Goal: Transaction & Acquisition: Purchase product/service

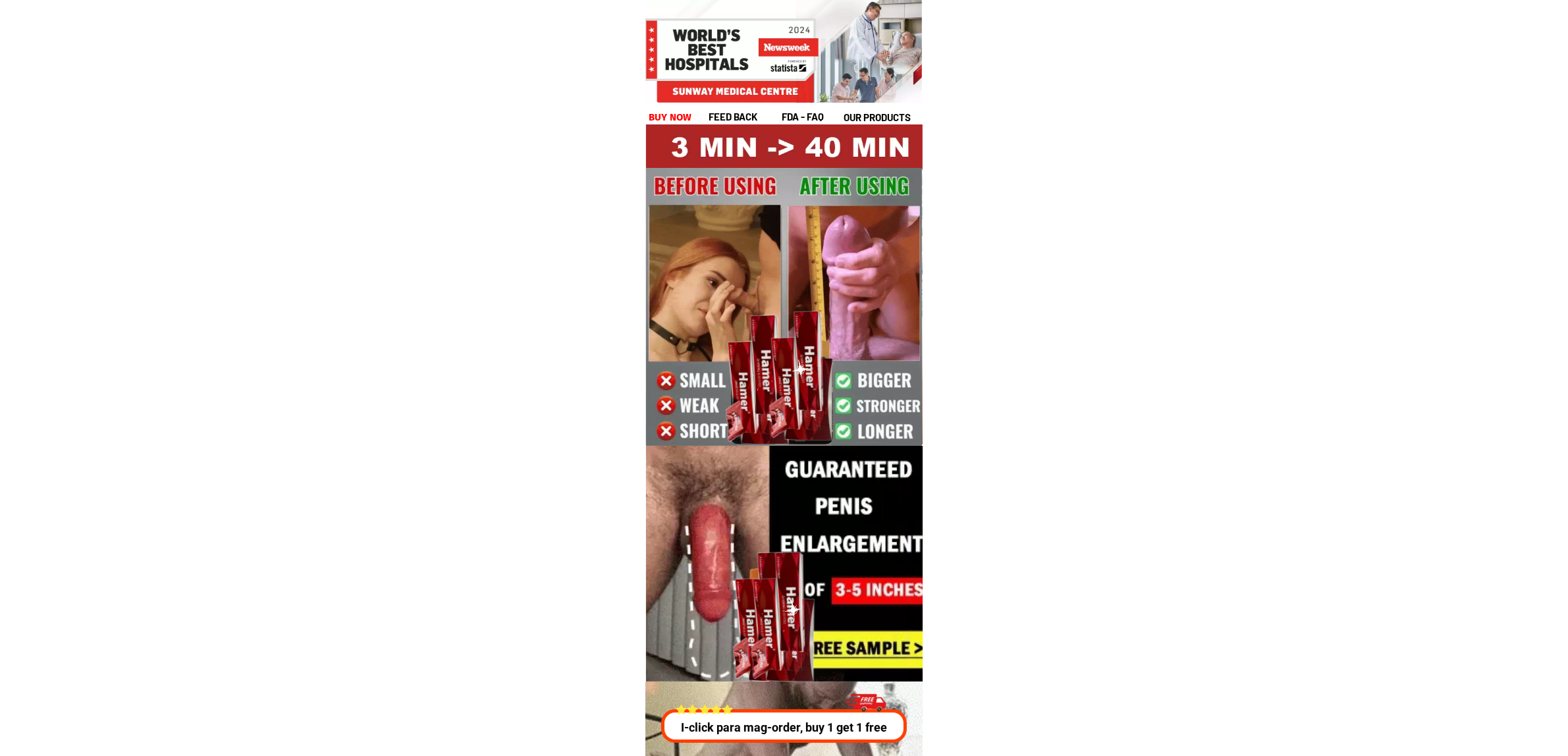
click at [659, 115] on h1 "buy now" at bounding box center [670, 118] width 43 height 16
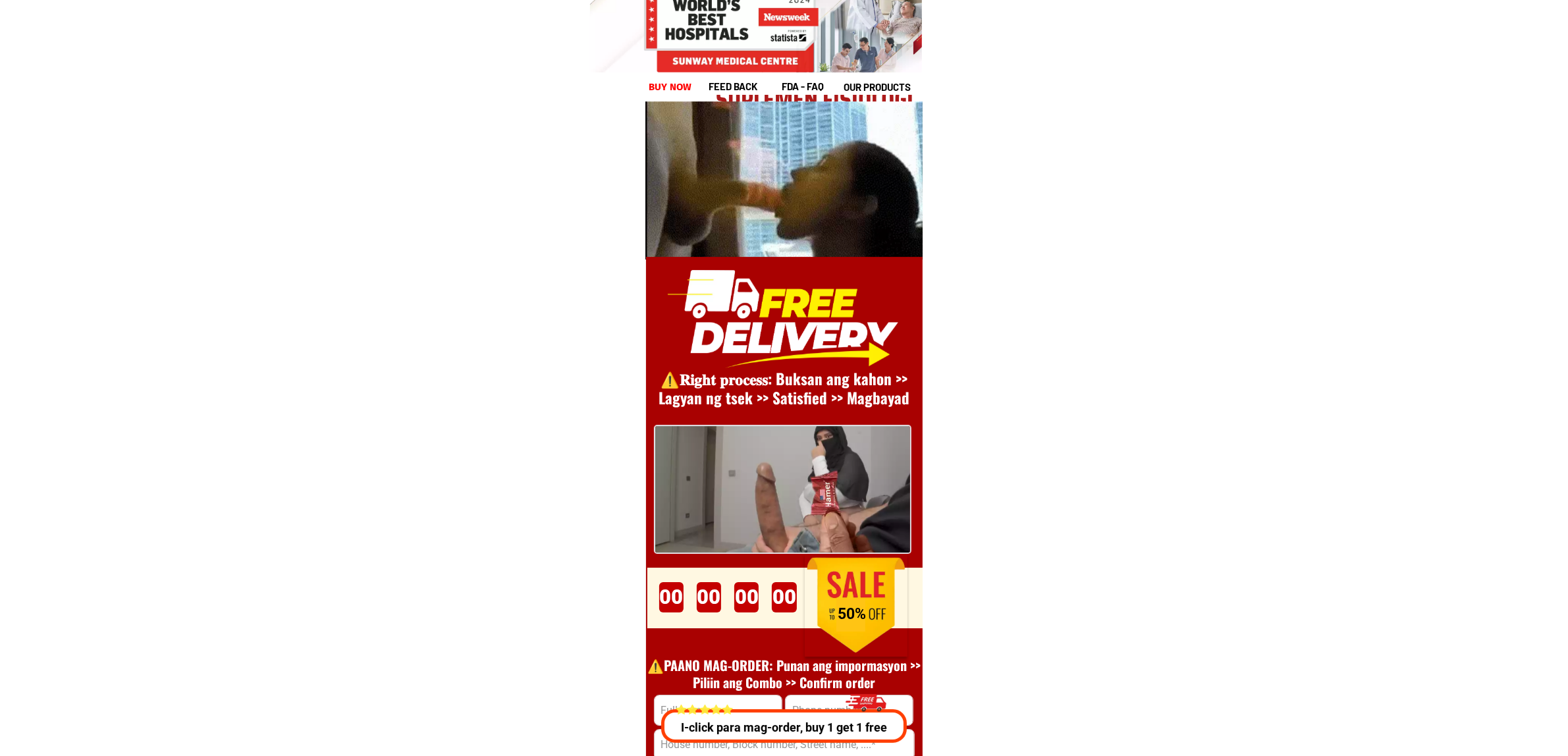
scroll to position [18119, 0]
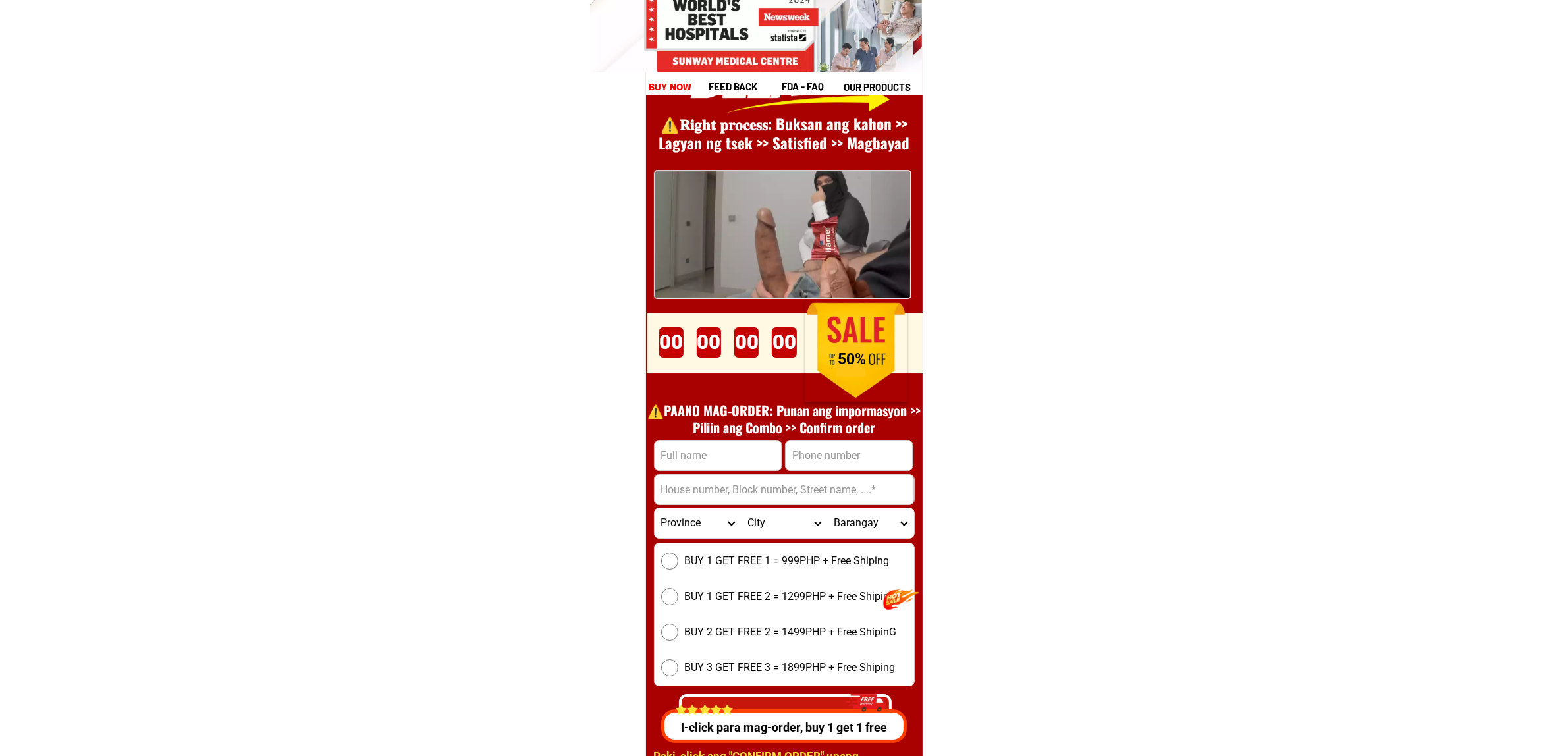
click at [888, 454] on input "Input phone_number" at bounding box center [849, 455] width 127 height 29
paste input "09060588649"
type input "09060588649"
click at [719, 489] on input "Input address" at bounding box center [784, 490] width 259 height 29
paste input "[STREET_ADDRESS]"
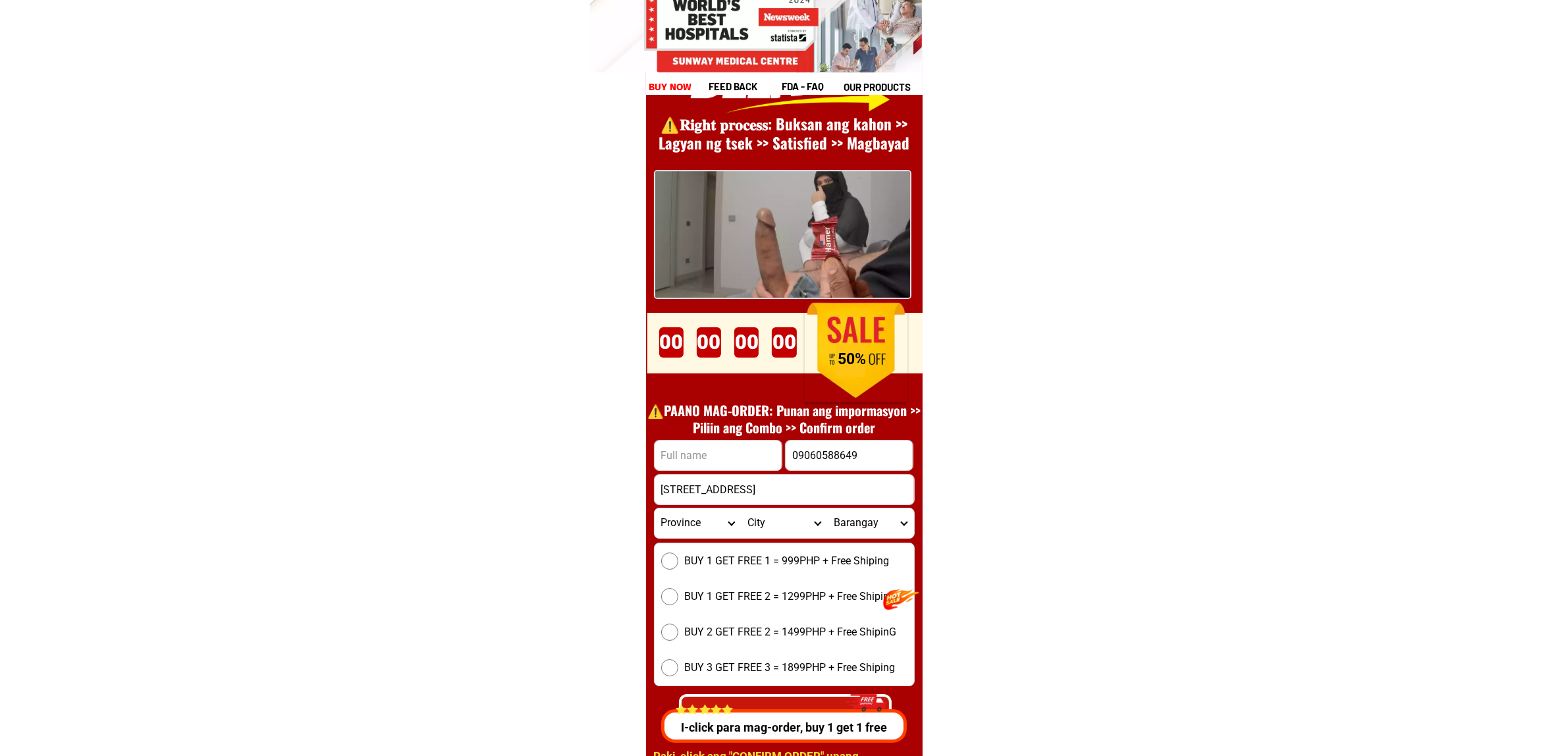
type input "[STREET_ADDRESS]"
drag, startPoint x: 706, startPoint y: 462, endPoint x: 714, endPoint y: 469, distance: 10.6
click at [706, 462] on input "Input full_name" at bounding box center [718, 455] width 127 height 29
paste input "[PERSON_NAME]"
type input "[PERSON_NAME]"
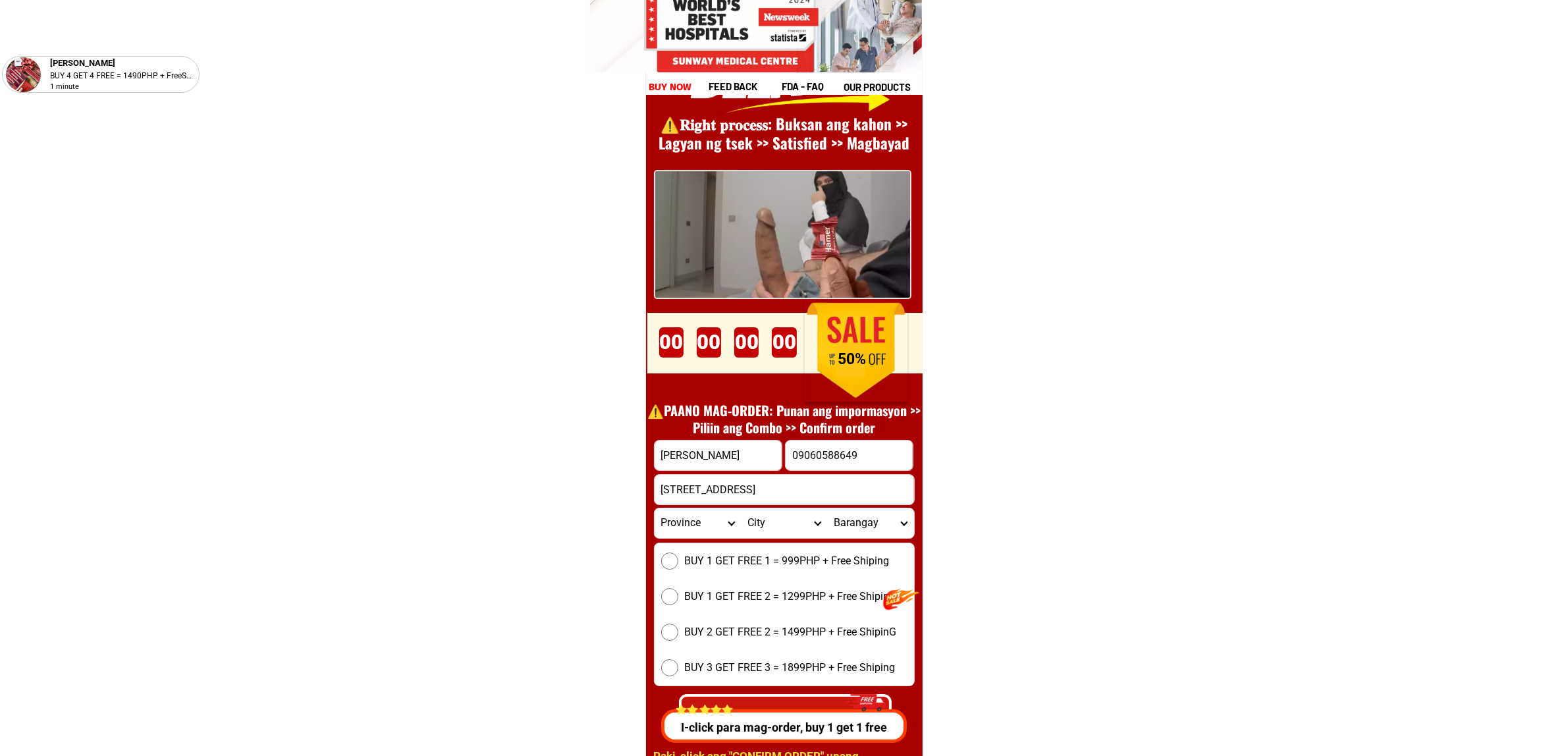
drag, startPoint x: 697, startPoint y: 517, endPoint x: 715, endPoint y: 544, distance: 32.4
click at [697, 517] on select "Province [GEOGRAPHIC_DATA] [GEOGRAPHIC_DATA][PERSON_NAME][GEOGRAPHIC_DATA][GEOG…" at bounding box center [698, 523] width 87 height 29
click at [700, 535] on select "Province [GEOGRAPHIC_DATA] [GEOGRAPHIC_DATA][PERSON_NAME][GEOGRAPHIC_DATA][GEOG…" at bounding box center [698, 523] width 87 height 29
click at [696, 532] on select "Province [GEOGRAPHIC_DATA] [GEOGRAPHIC_DATA][PERSON_NAME][GEOGRAPHIC_DATA][GEOG…" at bounding box center [698, 523] width 87 height 29
select select "63_219"
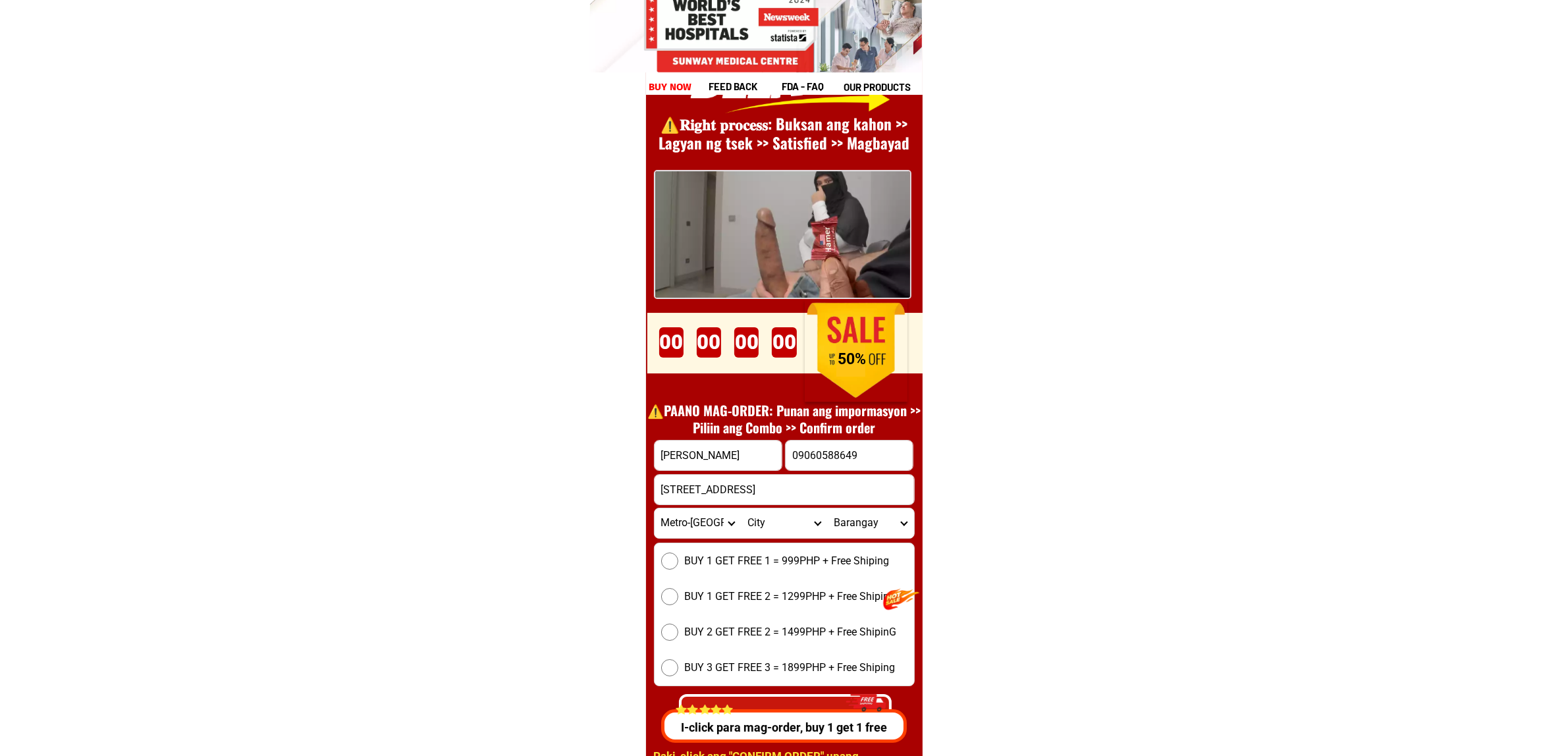
click at [655, 508] on select "Province [GEOGRAPHIC_DATA] [GEOGRAPHIC_DATA][PERSON_NAME][GEOGRAPHIC_DATA][GEOG…" at bounding box center [698, 523] width 87 height 29
click at [791, 540] on form "[PERSON_NAME] 09060588649 CONFIRM ORDER [STREET_ADDRESS] [GEOGRAPHIC_DATA] [GEO…" at bounding box center [784, 589] width 261 height 300
click at [788, 537] on select "City [GEOGRAPHIC_DATA] [GEOGRAPHIC_DATA] [GEOGRAPHIC_DATA] [GEOGRAPHIC_DATA]-ci…" at bounding box center [784, 523] width 87 height 29
select select "63_2194856"
click at [741, 508] on select "City [GEOGRAPHIC_DATA] [GEOGRAPHIC_DATA] [GEOGRAPHIC_DATA] [GEOGRAPHIC_DATA]-ci…" at bounding box center [784, 523] width 87 height 29
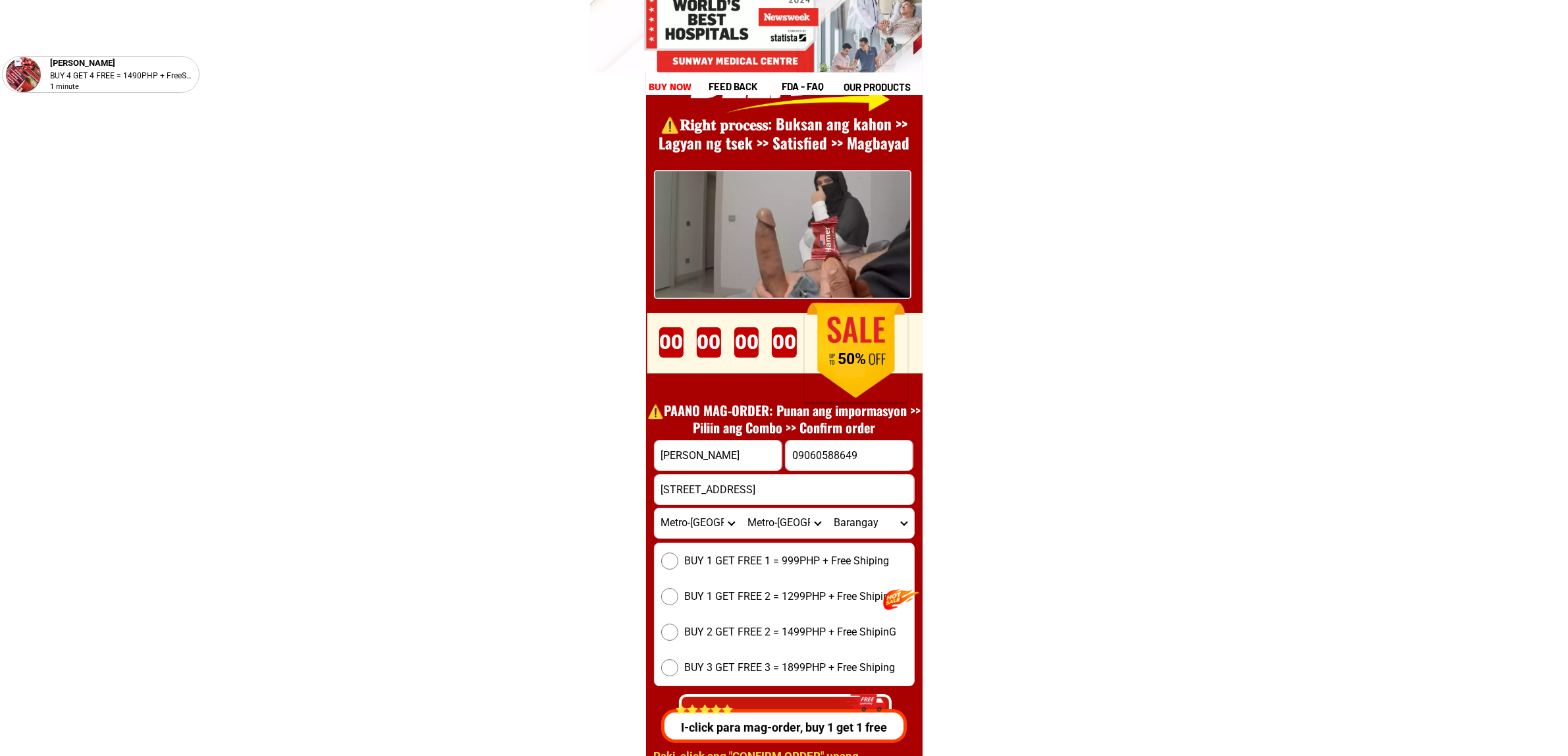
click at [768, 537] on select "City [GEOGRAPHIC_DATA] [GEOGRAPHIC_DATA] [GEOGRAPHIC_DATA] [GEOGRAPHIC_DATA]-ci…" at bounding box center [784, 523] width 87 height 29
click at [768, 535] on select "City [GEOGRAPHIC_DATA] [GEOGRAPHIC_DATA] [GEOGRAPHIC_DATA] [GEOGRAPHIC_DATA]-ci…" at bounding box center [784, 523] width 87 height 29
click at [876, 524] on select "[GEOGRAPHIC_DATA]" at bounding box center [871, 523] width 87 height 29
click at [863, 521] on select "[GEOGRAPHIC_DATA]" at bounding box center [871, 523] width 87 height 29
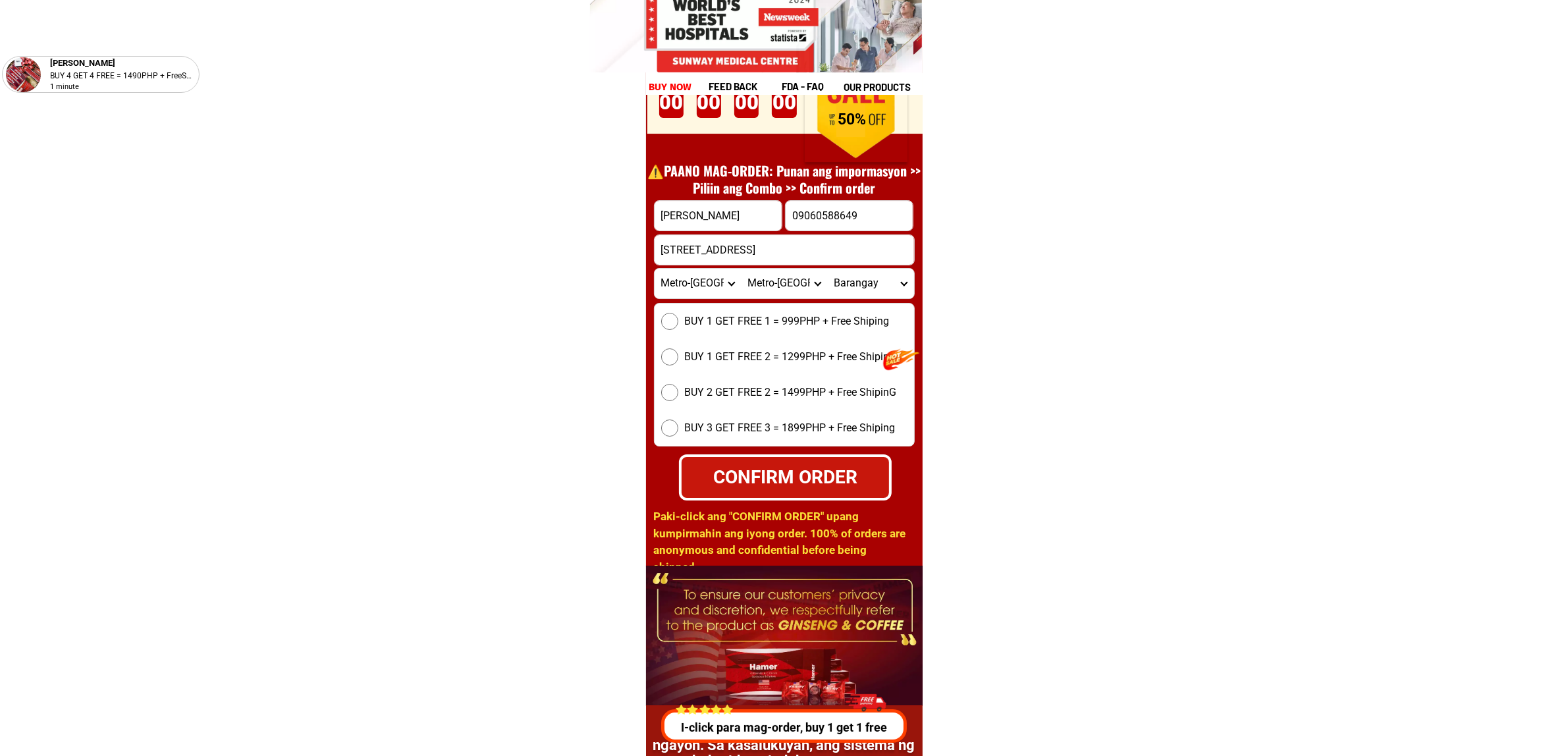
scroll to position [18366, 0]
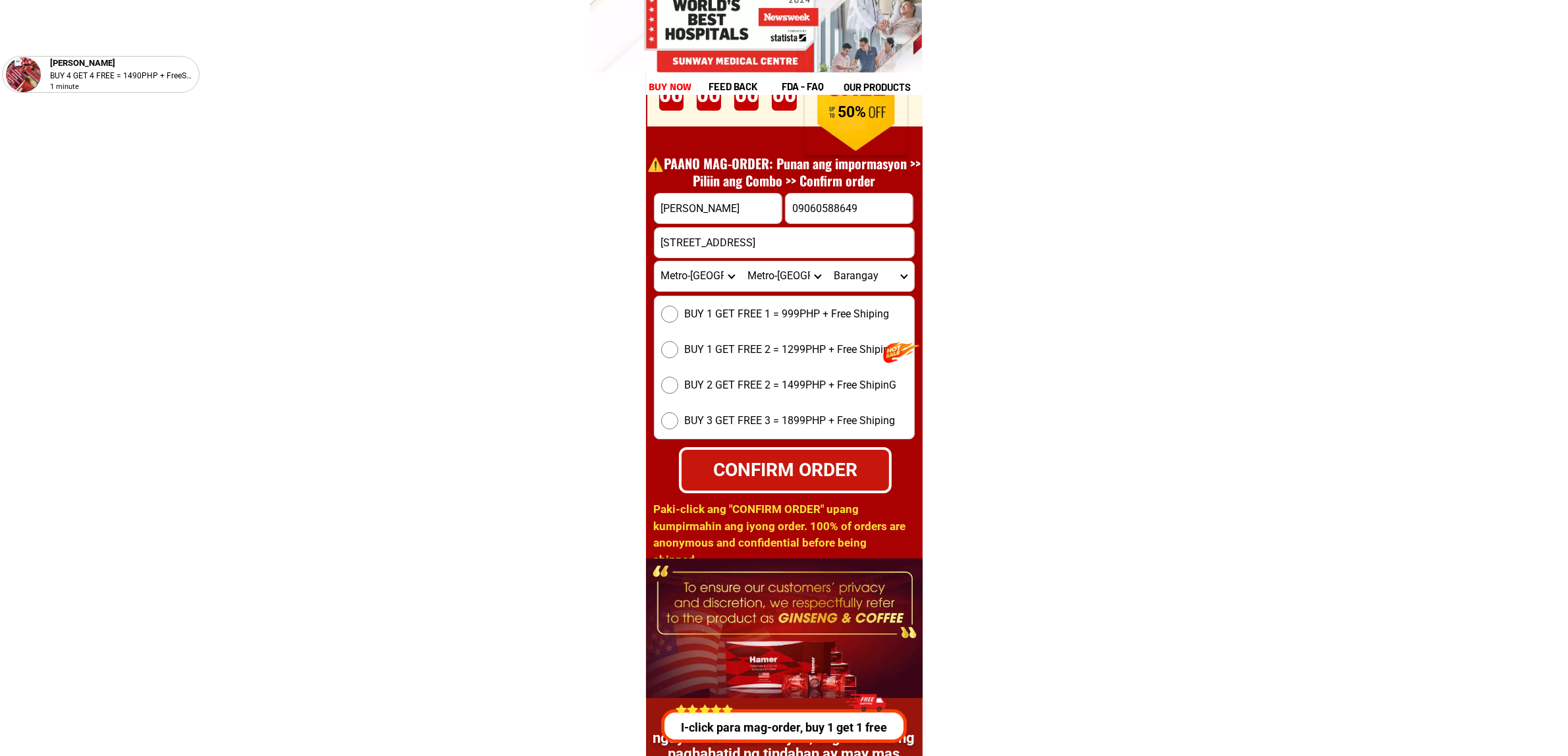
click at [741, 313] on span "BUY 1 GET FREE 1 = 999PHP + Free Shiping" at bounding box center [787, 314] width 205 height 16
click at [679, 313] on input "BUY 1 GET FREE 1 = 999PHP + Free Shiping" at bounding box center [670, 314] width 17 height 17
click at [791, 462] on div "CONFIRM ORDER" at bounding box center [785, 470] width 208 height 28
radio input "true"
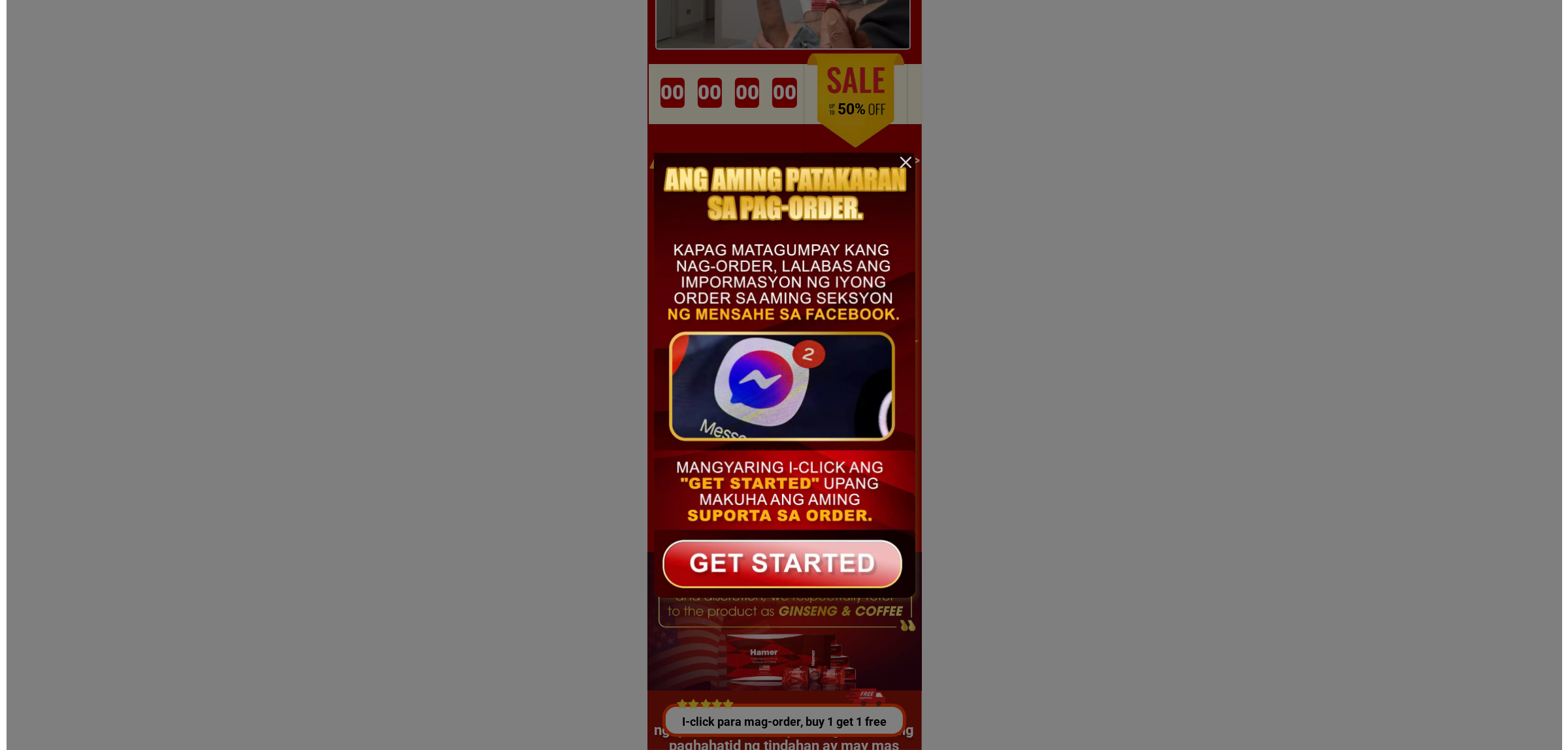
scroll to position [0, 0]
